Goal: Find specific page/section: Find specific page/section

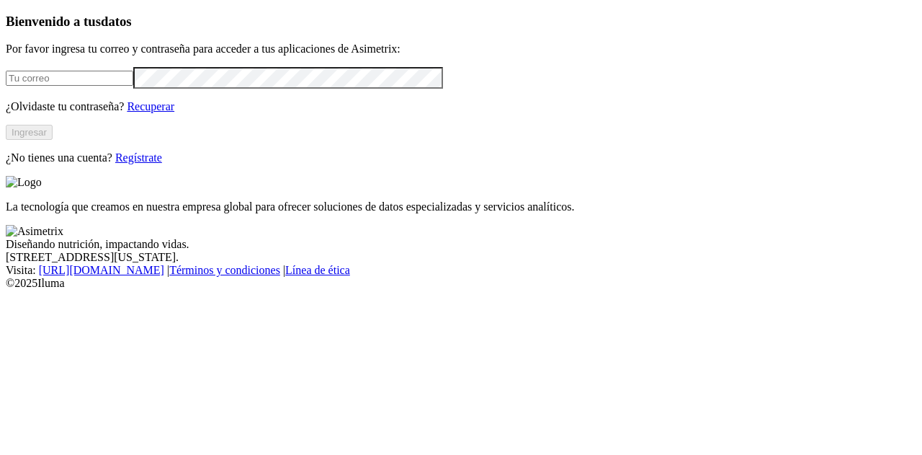
type input "[EMAIL_ADDRESS][DOMAIN_NAME]"
click at [53, 140] on button "Ingresar" at bounding box center [29, 132] width 47 height 15
